Goal: Communication & Community: Share content

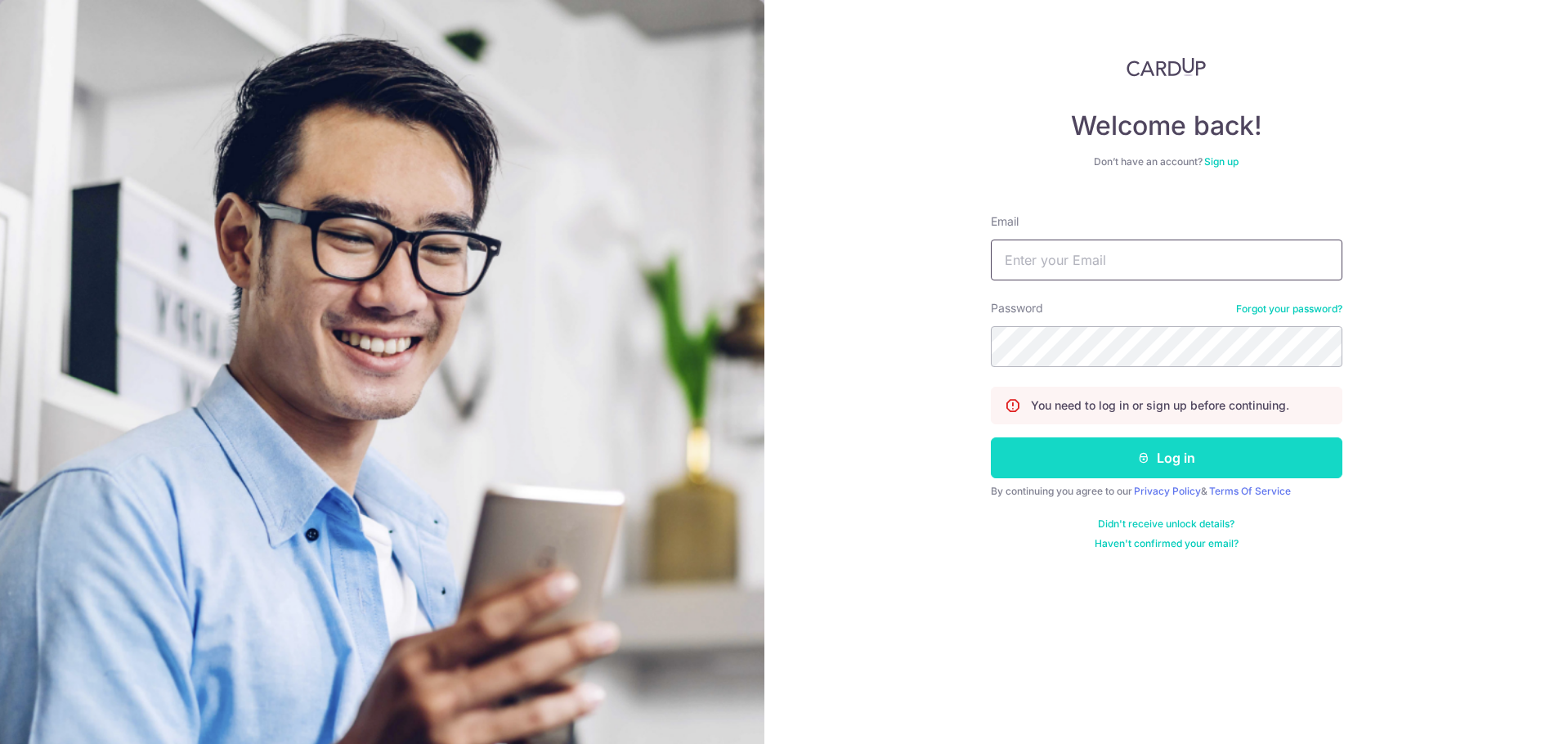
type input "[PERSON_NAME][EMAIL_ADDRESS][DOMAIN_NAME]"
click at [1134, 464] on button "Log in" at bounding box center [1167, 458] width 351 height 41
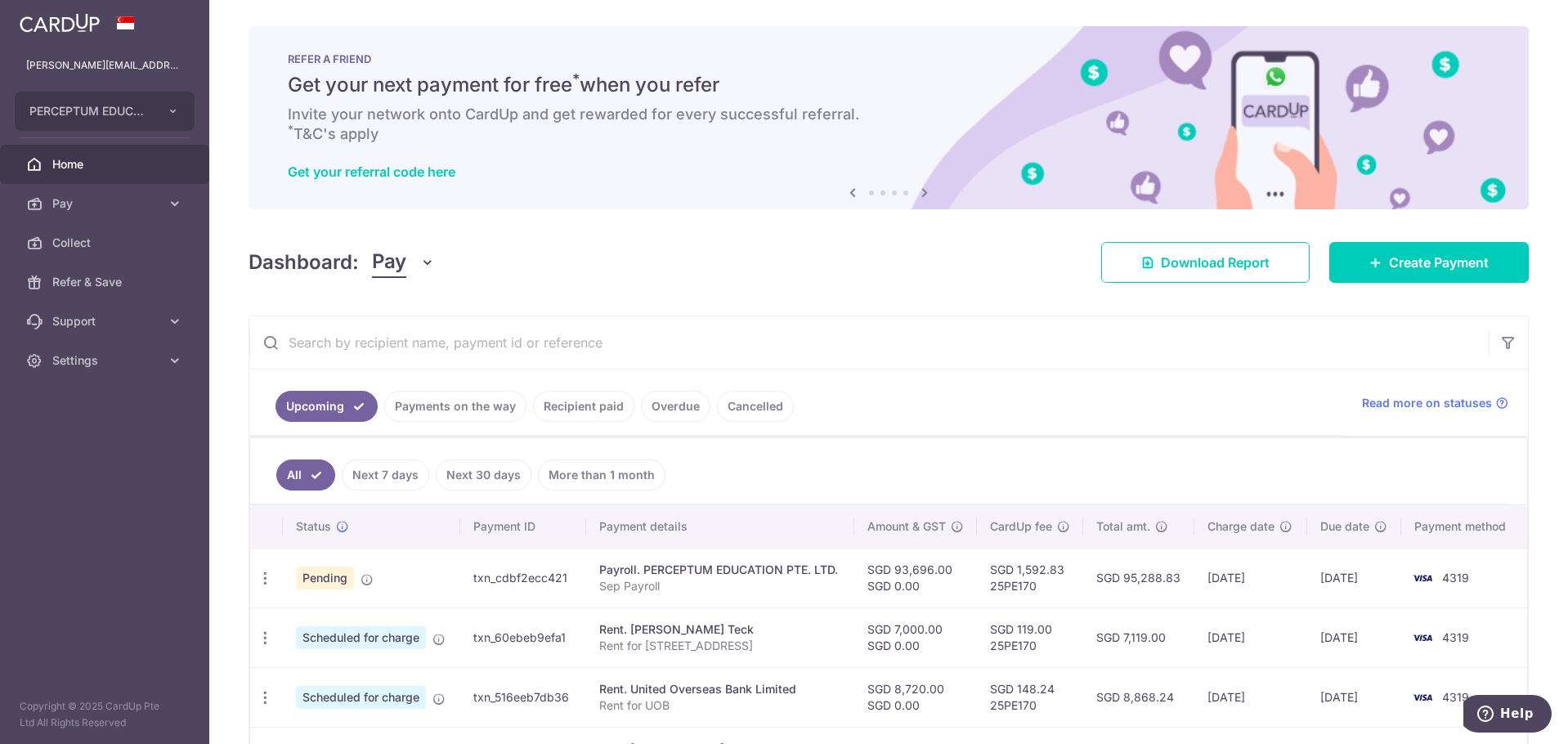
click at [374, 114] on h6 "Invite your network onto CardUp and get rewarded for every successful referral.…" at bounding box center [888, 124] width 1202 height 39
click at [387, 158] on div "REFER A FRIEND Get your next payment for free * when you refer Invite your netw…" at bounding box center [888, 118] width 1280 height 183
click at [388, 170] on link "Get your referral code here" at bounding box center [372, 171] width 168 height 16
